Goal: Information Seeking & Learning: Learn about a topic

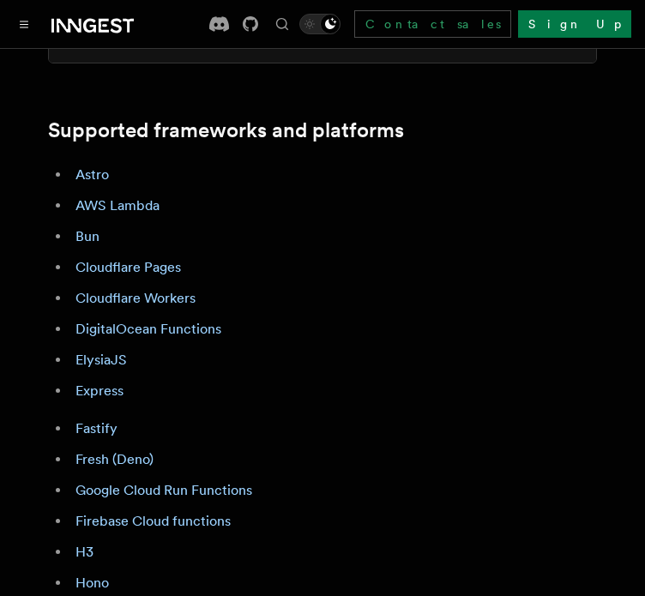
scroll to position [858, 0]
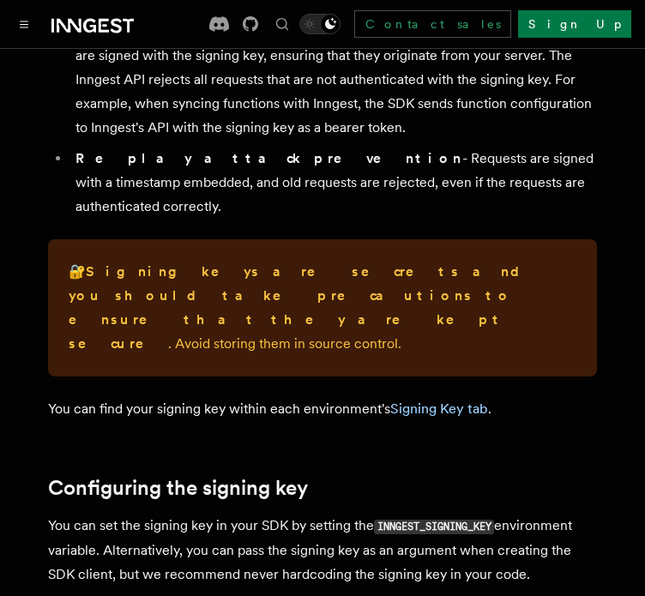
scroll to position [343, 0]
